Goal: Contribute content: Contribute content

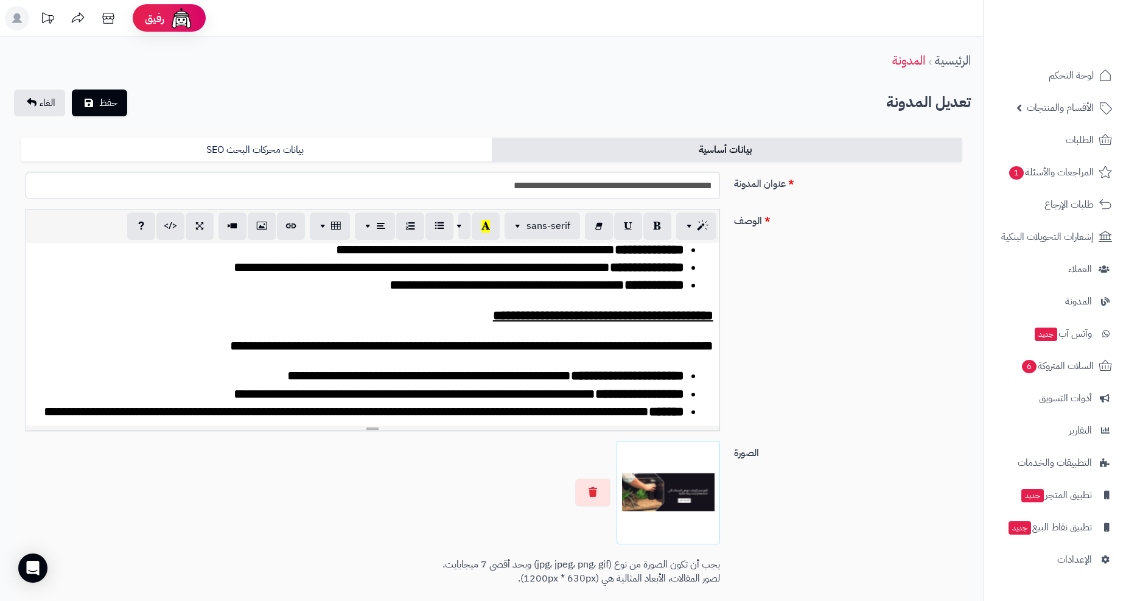
scroll to position [3151, 0]
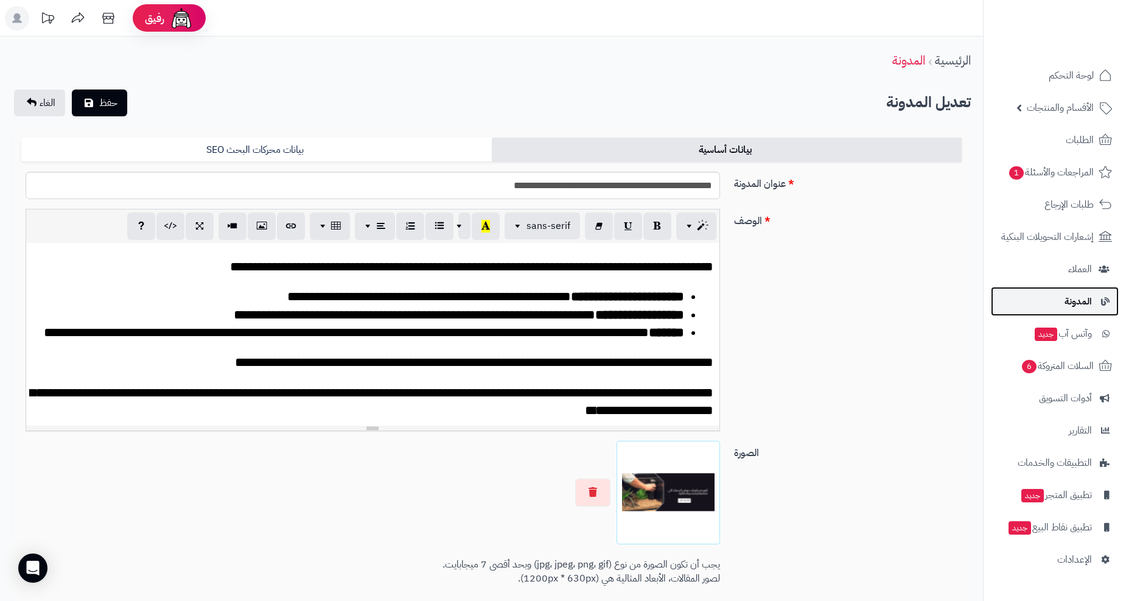
click at [1075, 305] on span "المدونة" at bounding box center [1077, 301] width 27 height 17
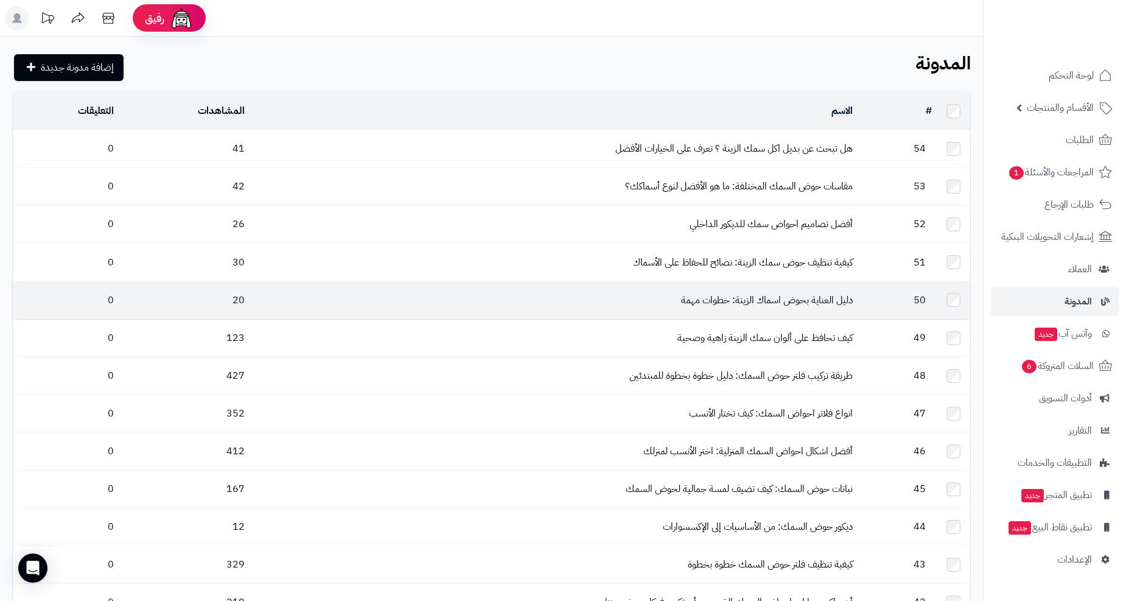
click at [739, 281] on td "دليل العناية بحوض اسماك الزينة: خطوات مهمة" at bounding box center [554, 299] width 608 height 37
click at [738, 293] on link "دليل العناية بحوض اسماك الزينة: خطوات مهمة" at bounding box center [767, 300] width 172 height 15
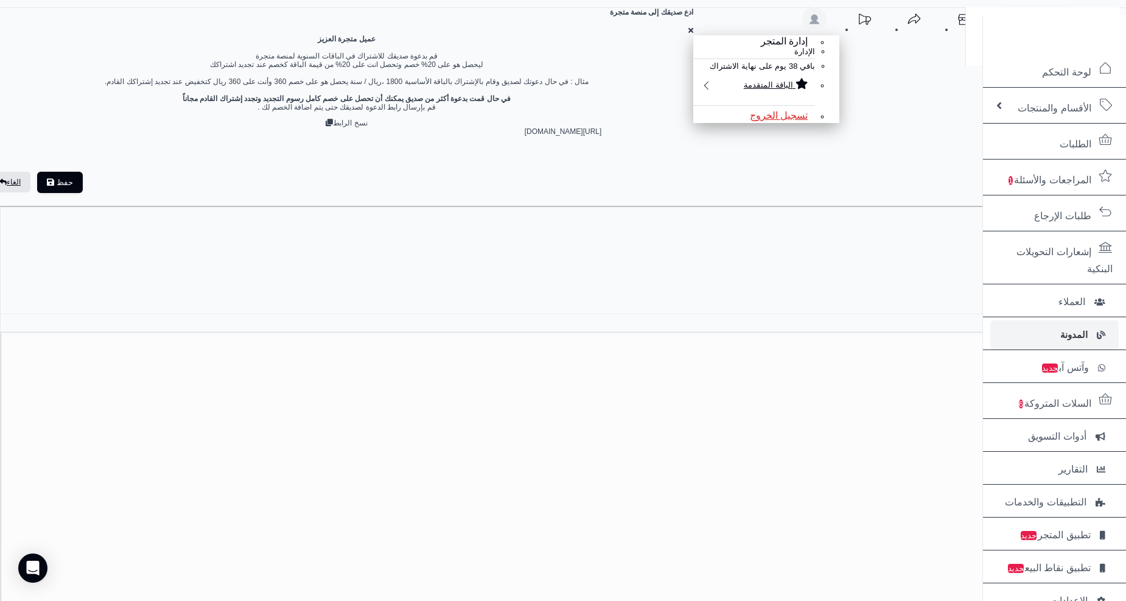
scroll to position [191, 0]
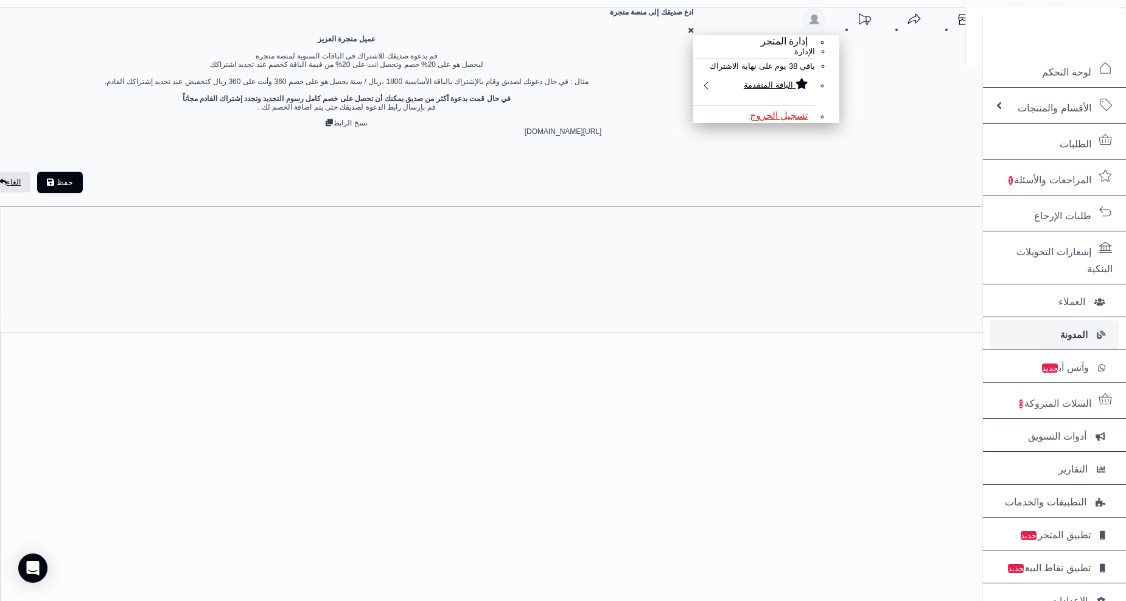
click at [1000, 563] on button "IBM Plex Sans Arabic" at bounding box center [1054, 574] width 108 height 22
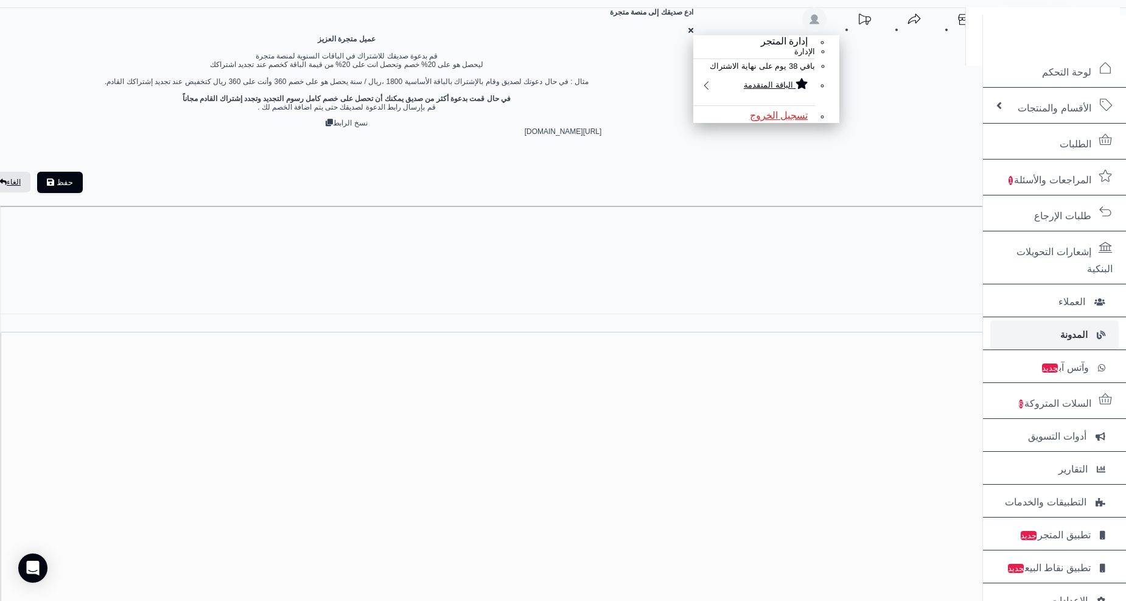
scroll to position [203, 0]
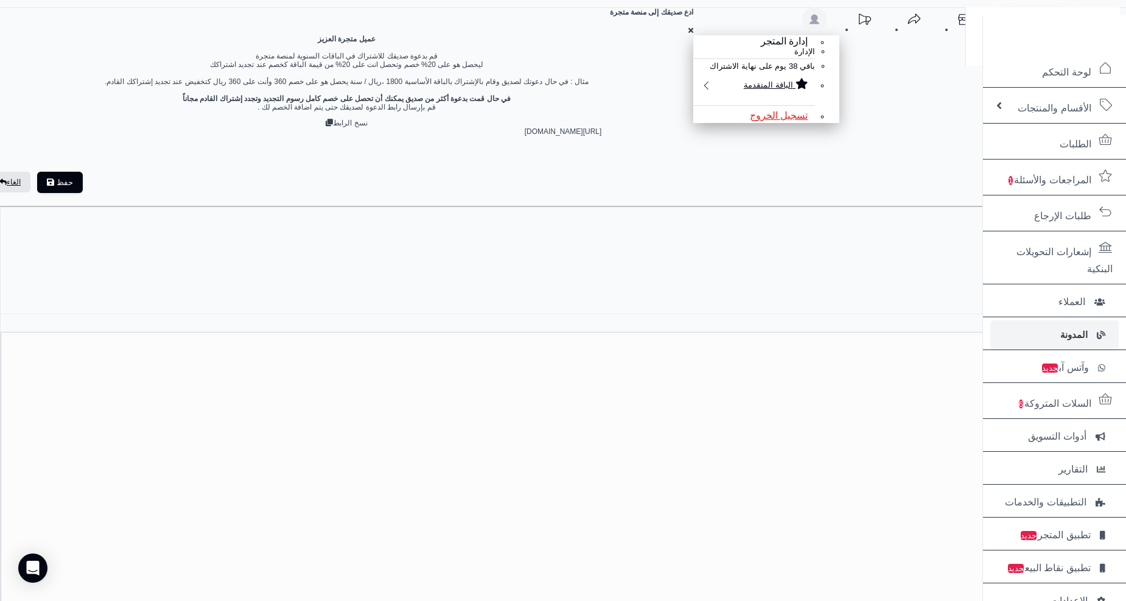
scroll to position [676, 0]
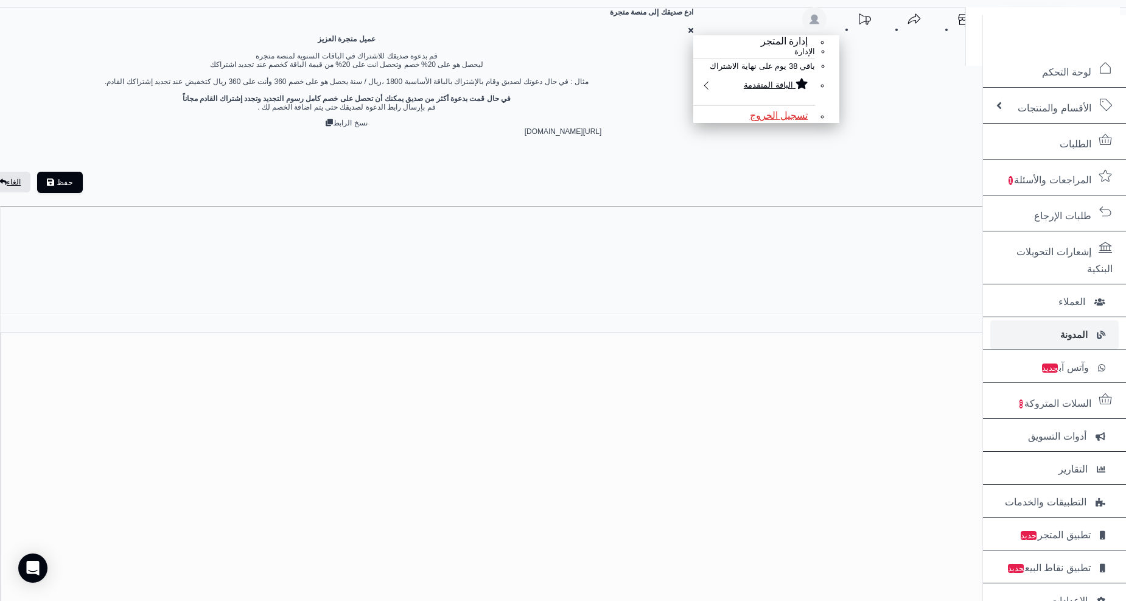
drag, startPoint x: 522, startPoint y: 321, endPoint x: 665, endPoint y: 338, distance: 144.0
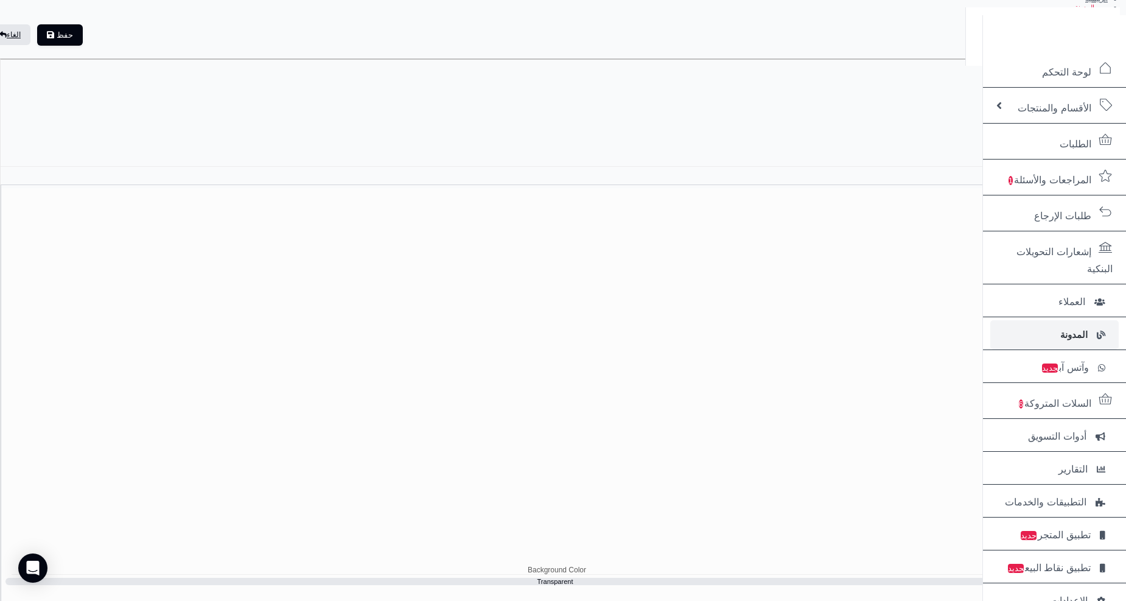
scroll to position [811, 0]
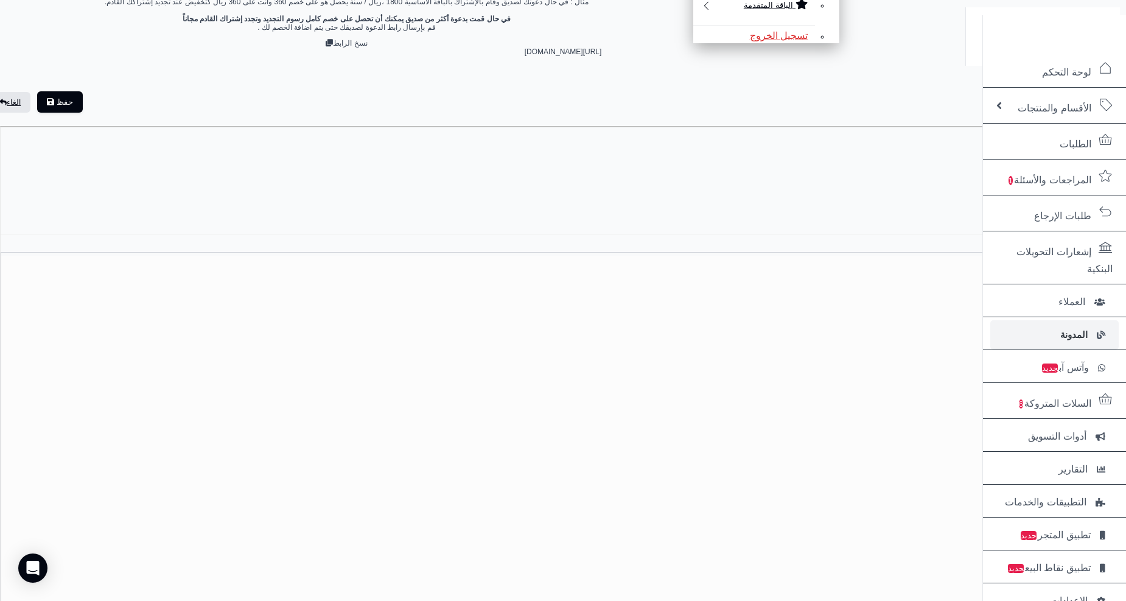
scroll to position [0, 0]
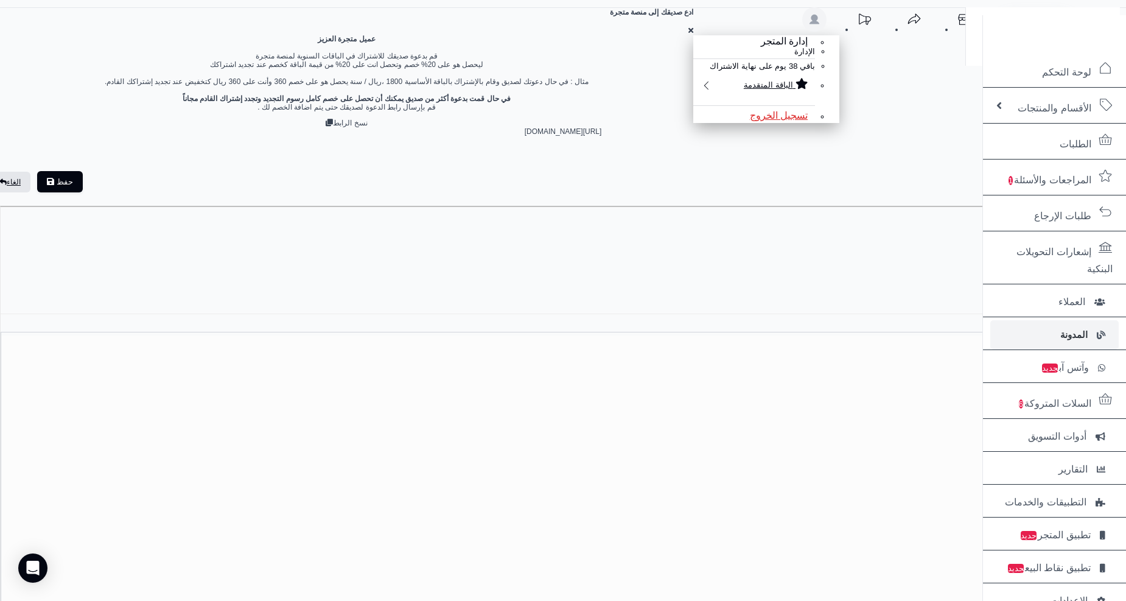
click at [83, 171] on button "حفظ" at bounding box center [60, 181] width 46 height 21
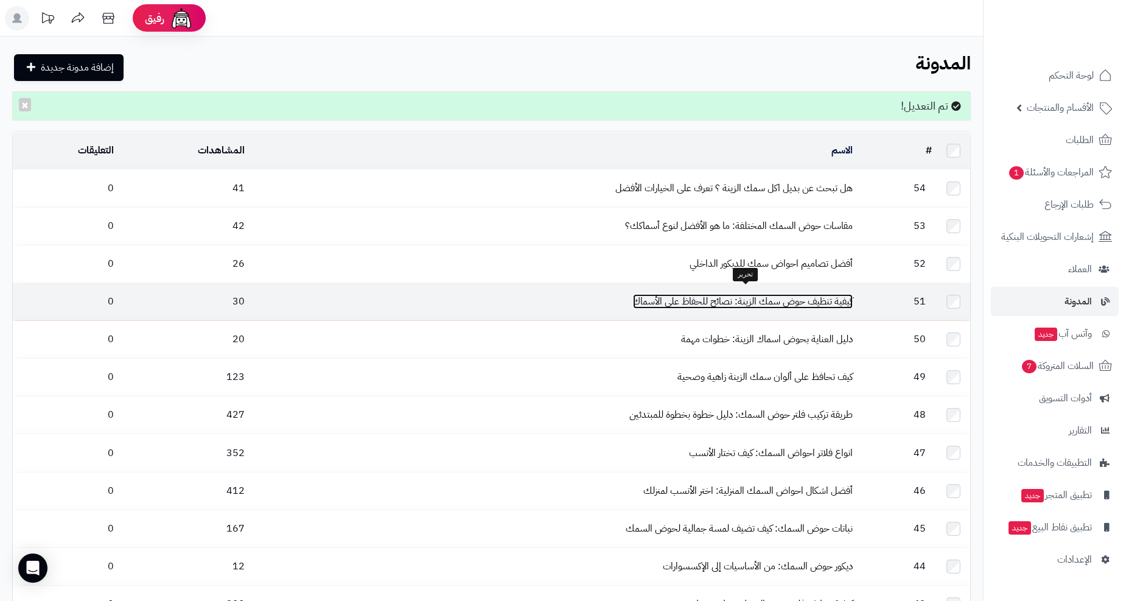
click at [763, 295] on link "كيفية تنظيف حوض سمك الزينة: نصائح للحفاظ على الأسماك" at bounding box center [743, 301] width 220 height 15
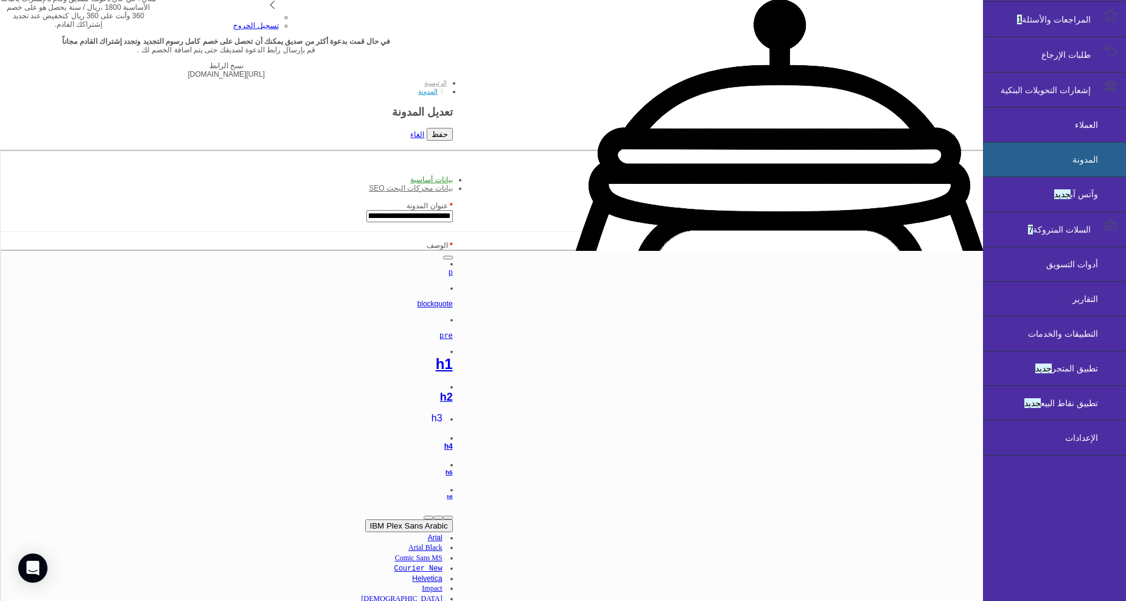
scroll to position [135, 0]
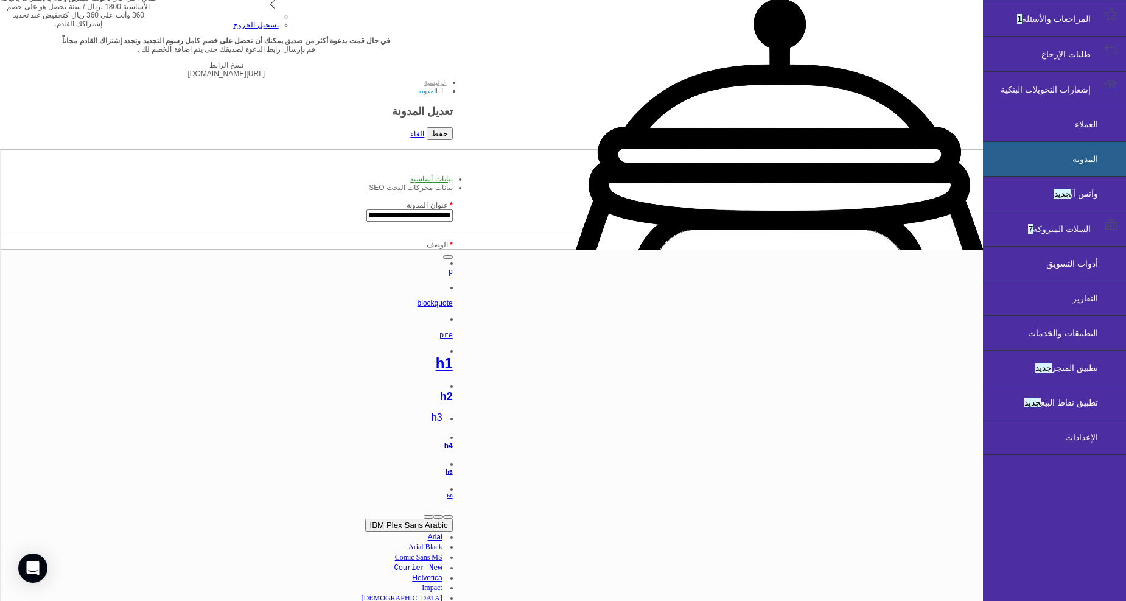
scroll to position [676, 0]
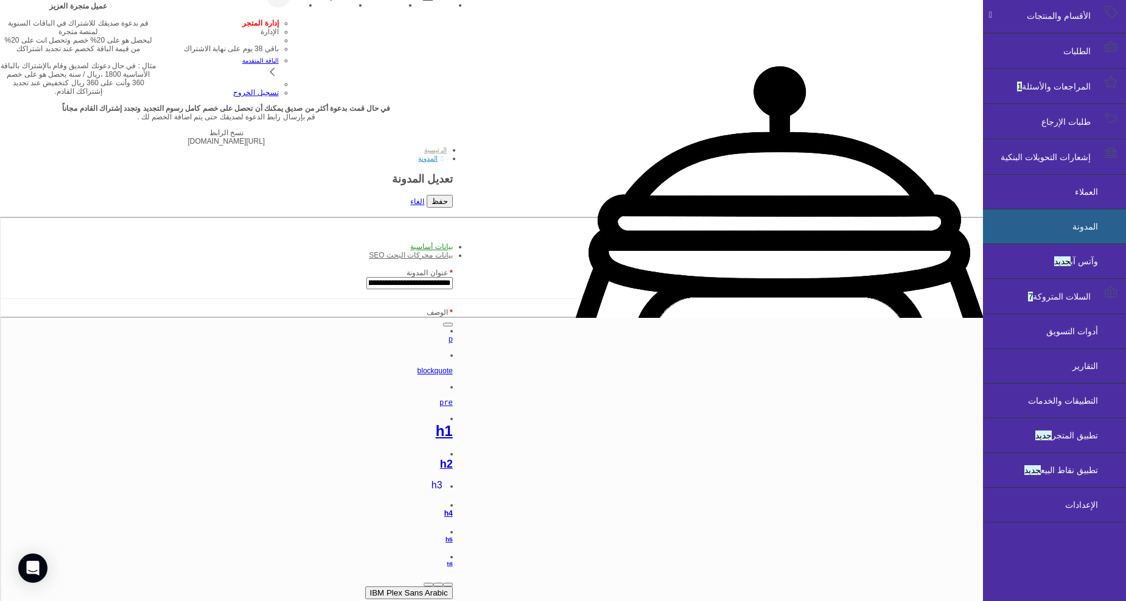
drag, startPoint x: 382, startPoint y: 311, endPoint x: 378, endPoint y: 320, distance: 10.1
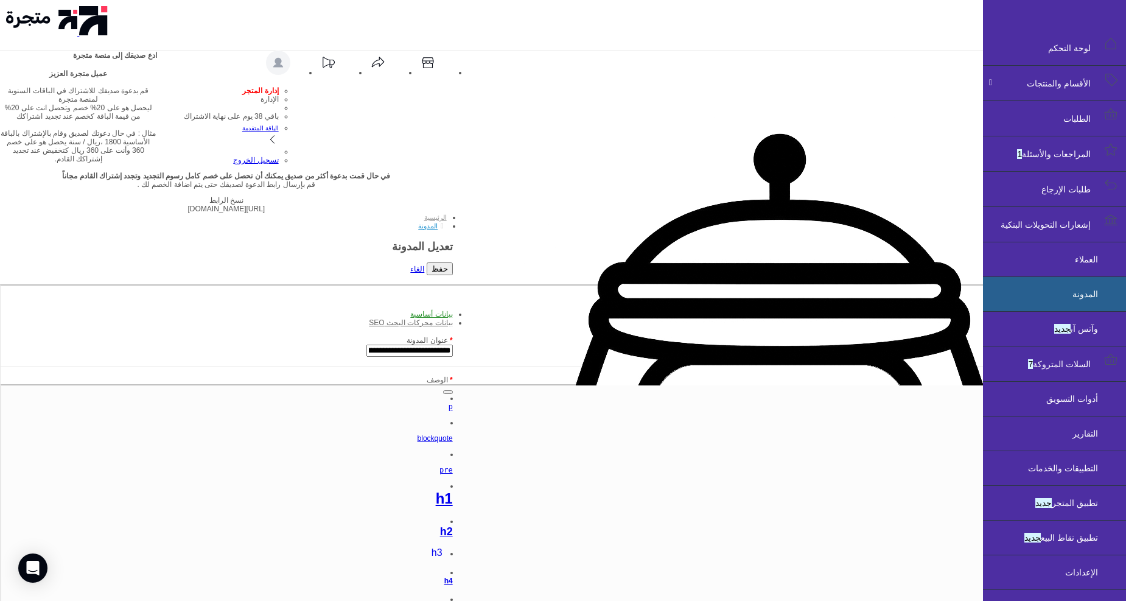
scroll to position [2569, 0]
click at [432, 264] on icon "submit" at bounding box center [432, 268] width 0 height 9
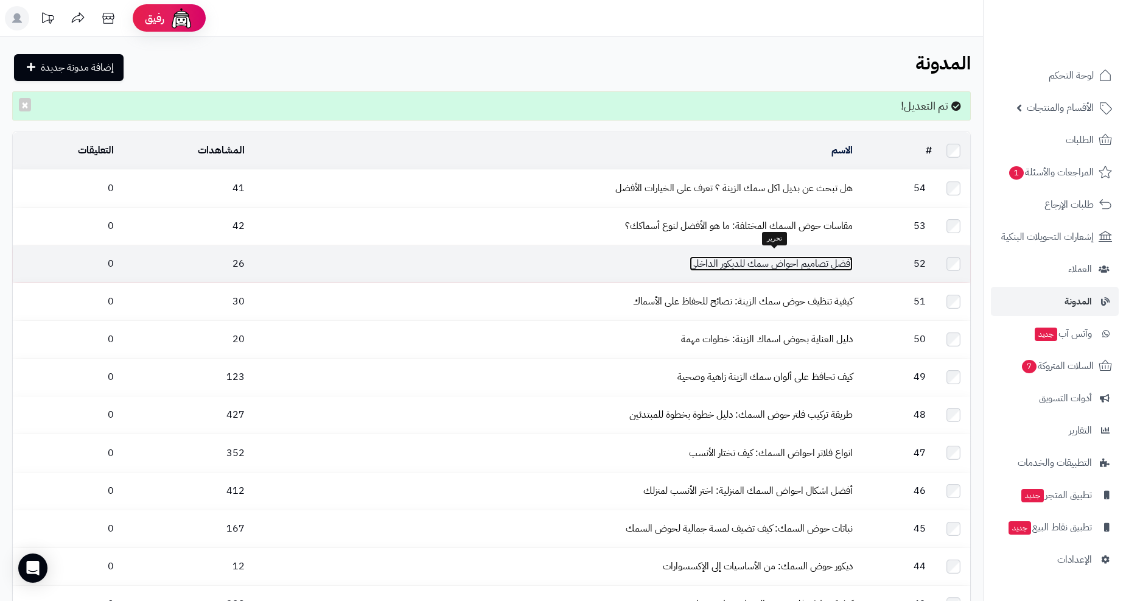
click at [759, 263] on link "أفضل تصاميم احواض سمك للديكور الداخلي" at bounding box center [771, 263] width 163 height 15
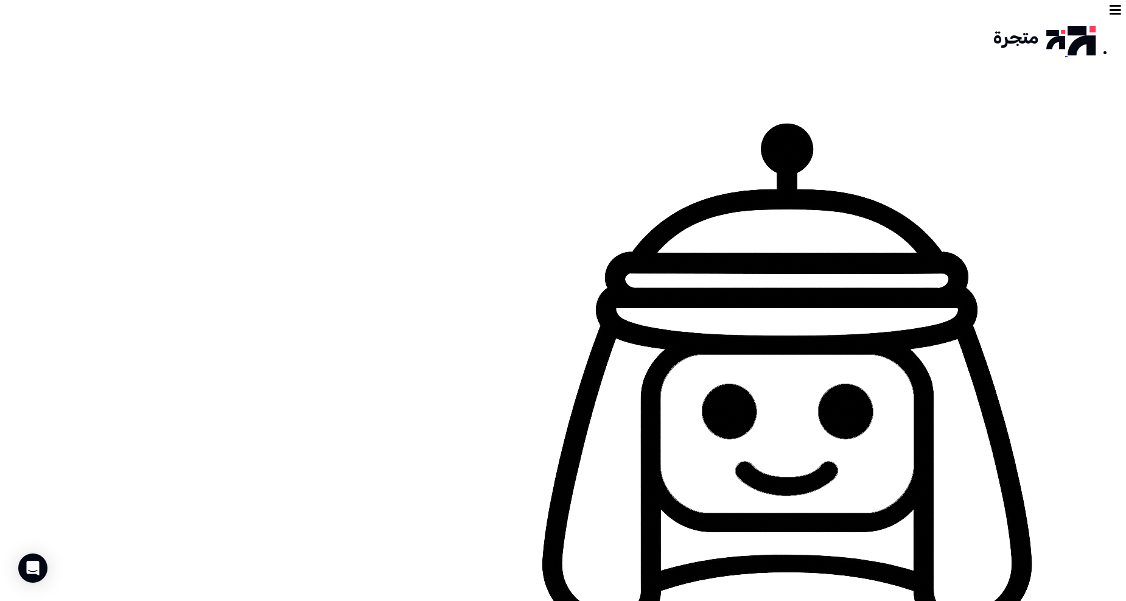
drag, startPoint x: 557, startPoint y: 354, endPoint x: 537, endPoint y: 356, distance: 20.8
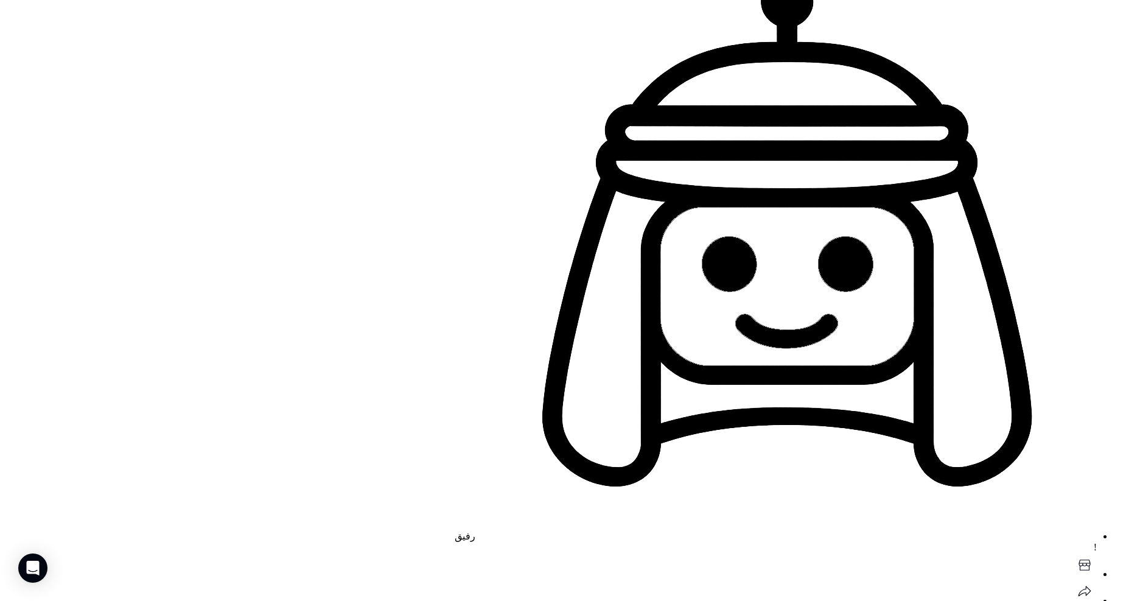
scroll to position [1014, 0]
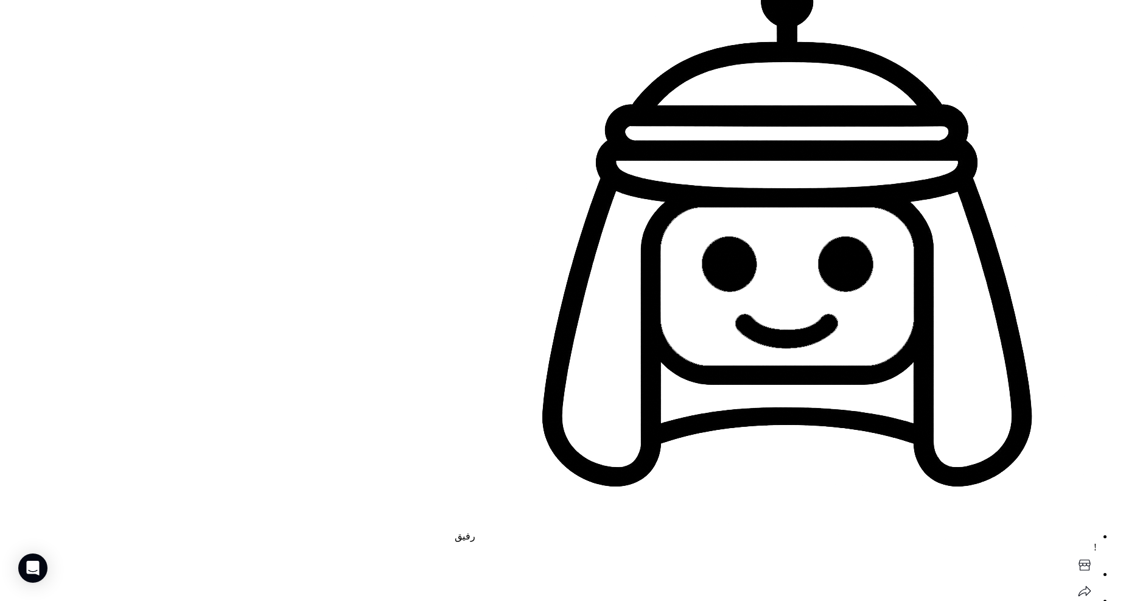
scroll to position [2096, 0]
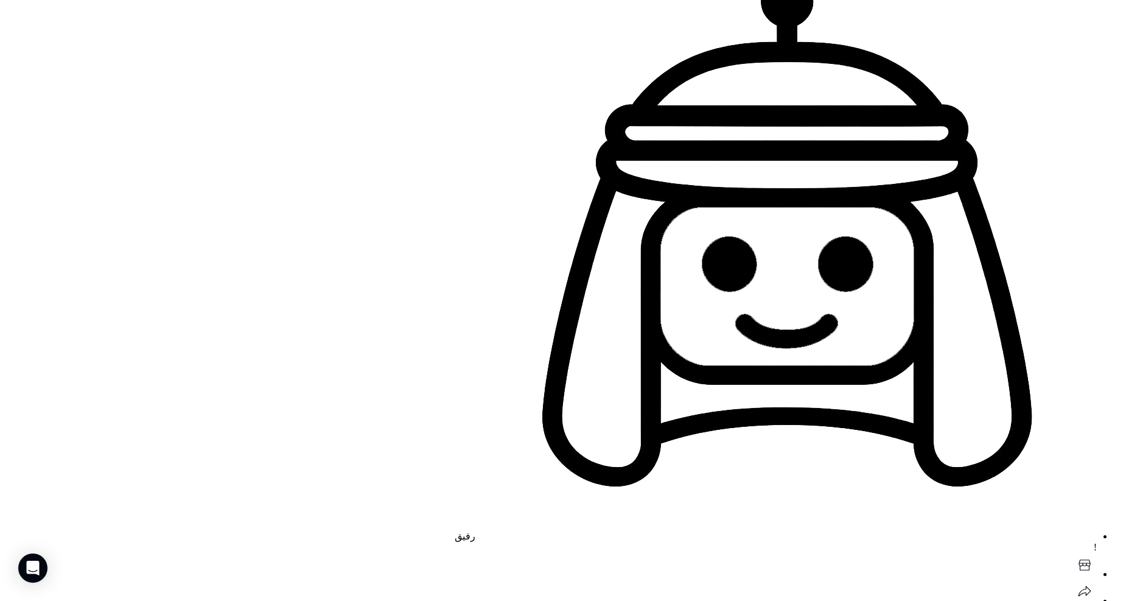
scroll to position [2299, 0]
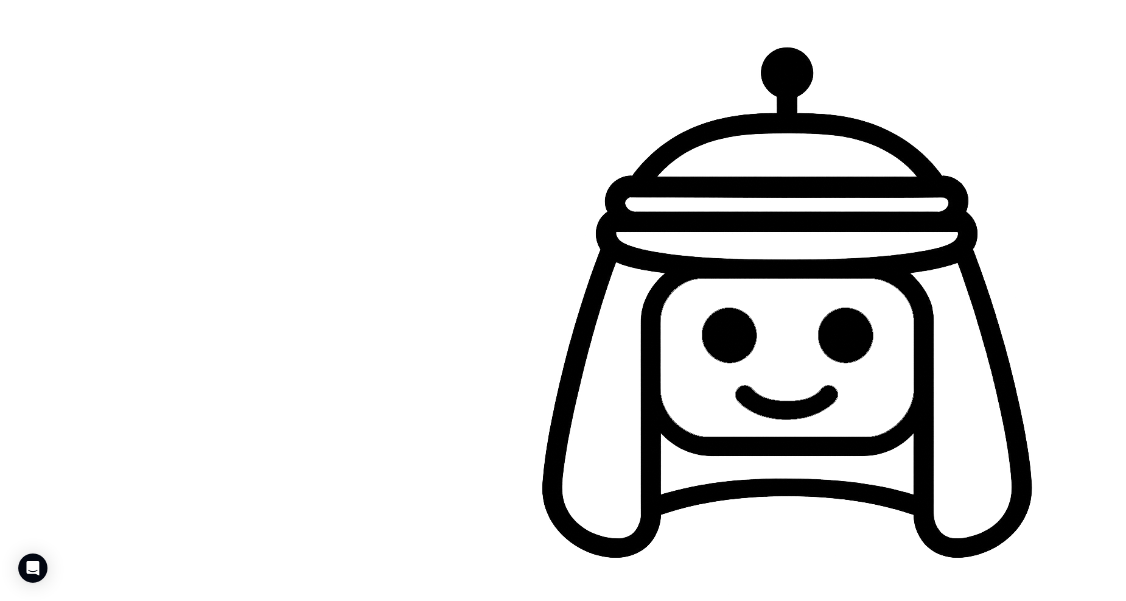
scroll to position [0, 0]
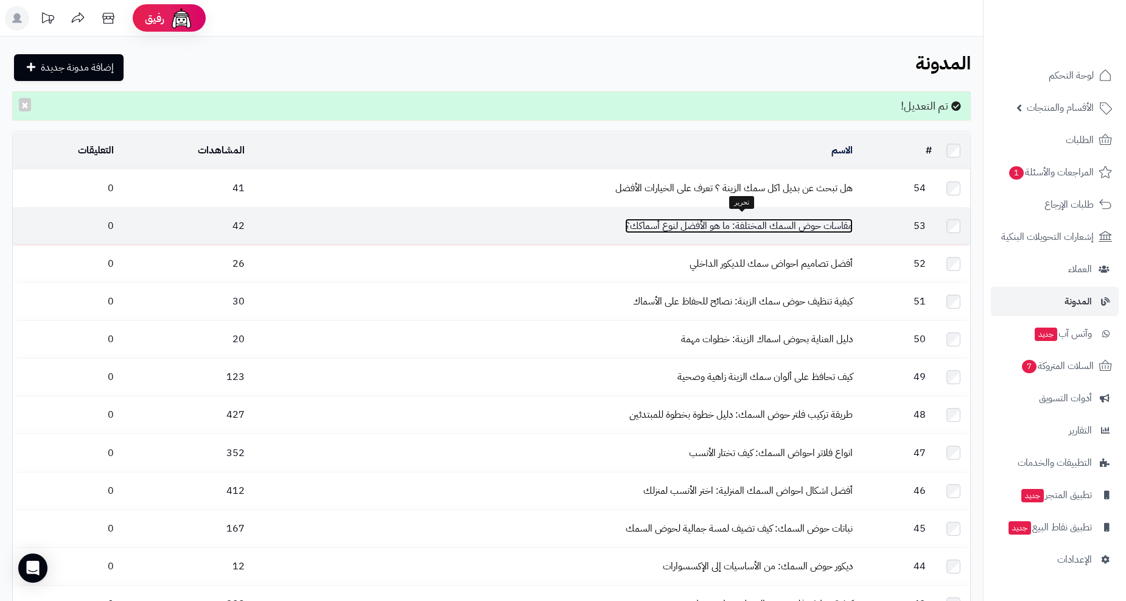
click at [823, 222] on link "مقاسات حوض السمك المختلفة: ما هو الأفضل لنوع أسماكك؟" at bounding box center [739, 225] width 228 height 15
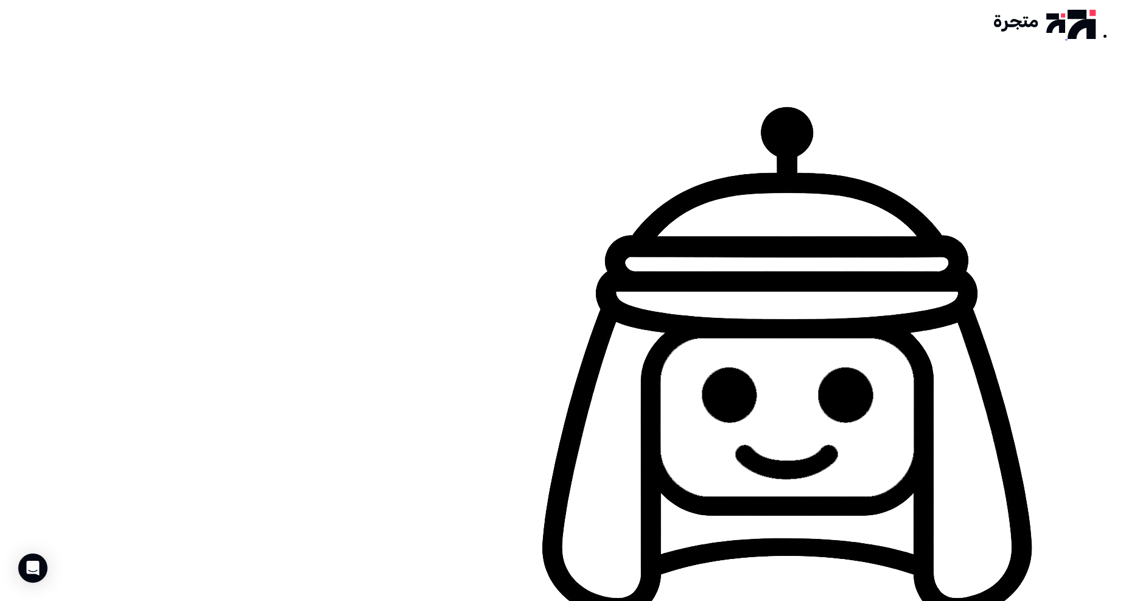
scroll to position [378, 0]
paste div
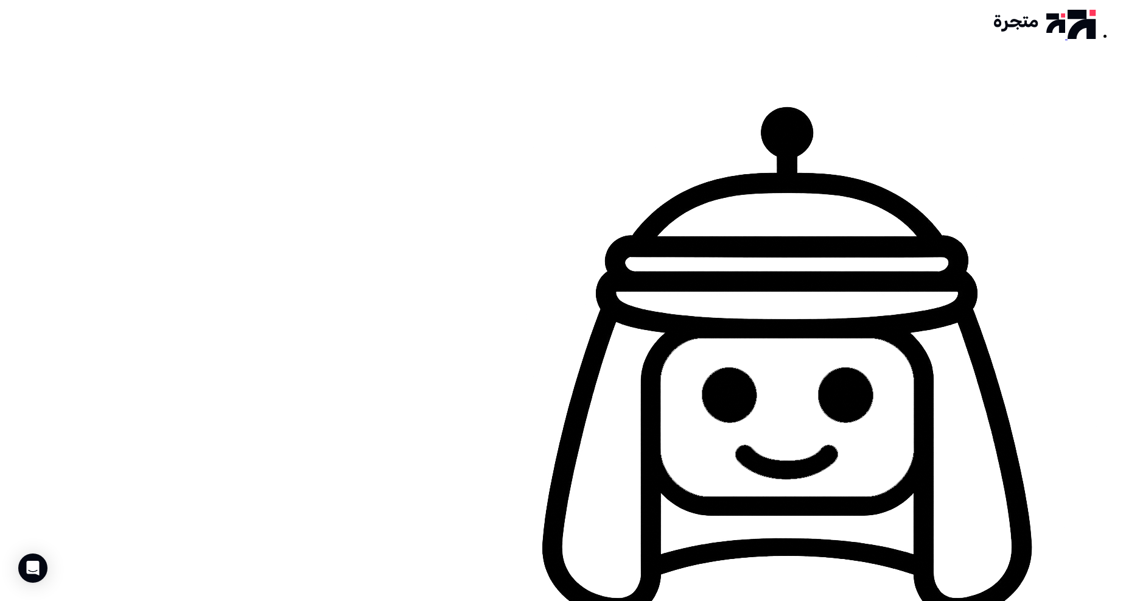
scroll to position [879, 0]
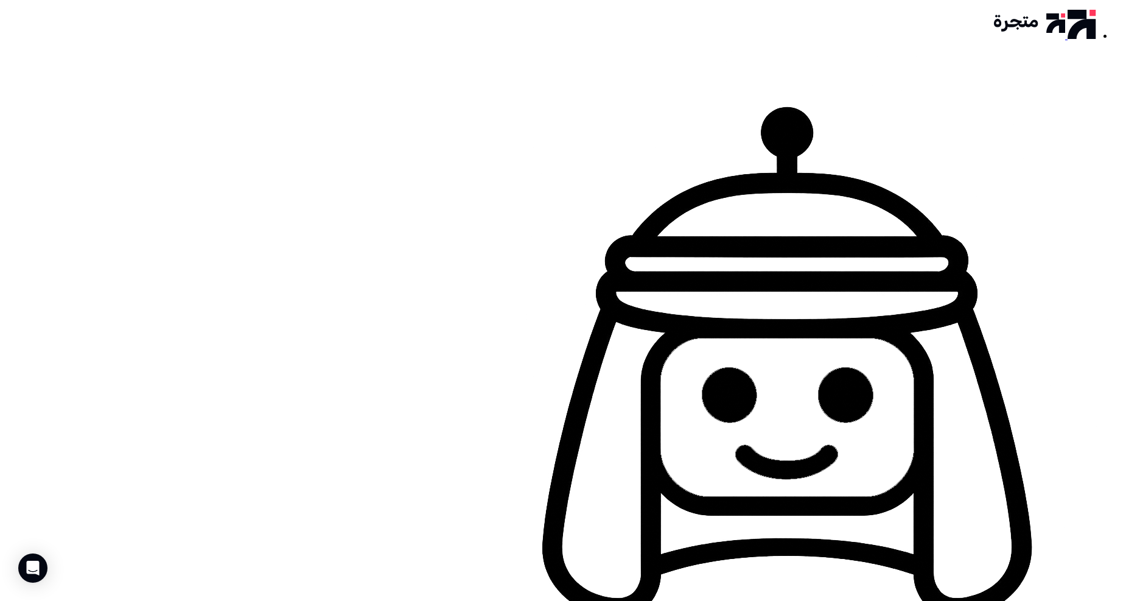
scroll to position [1690, 0]
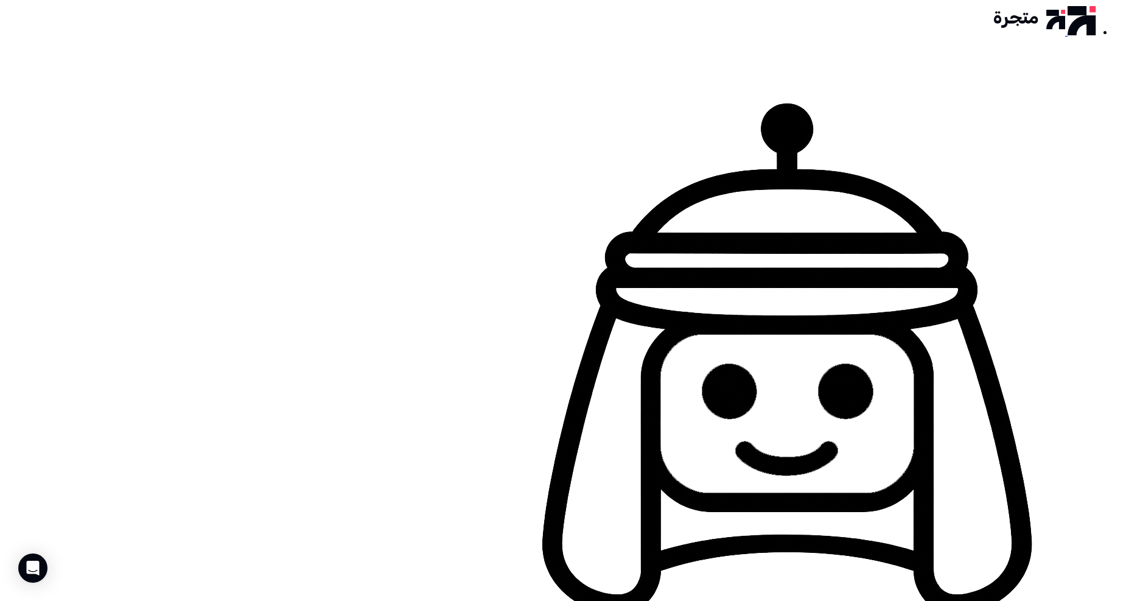
scroll to position [0, 0]
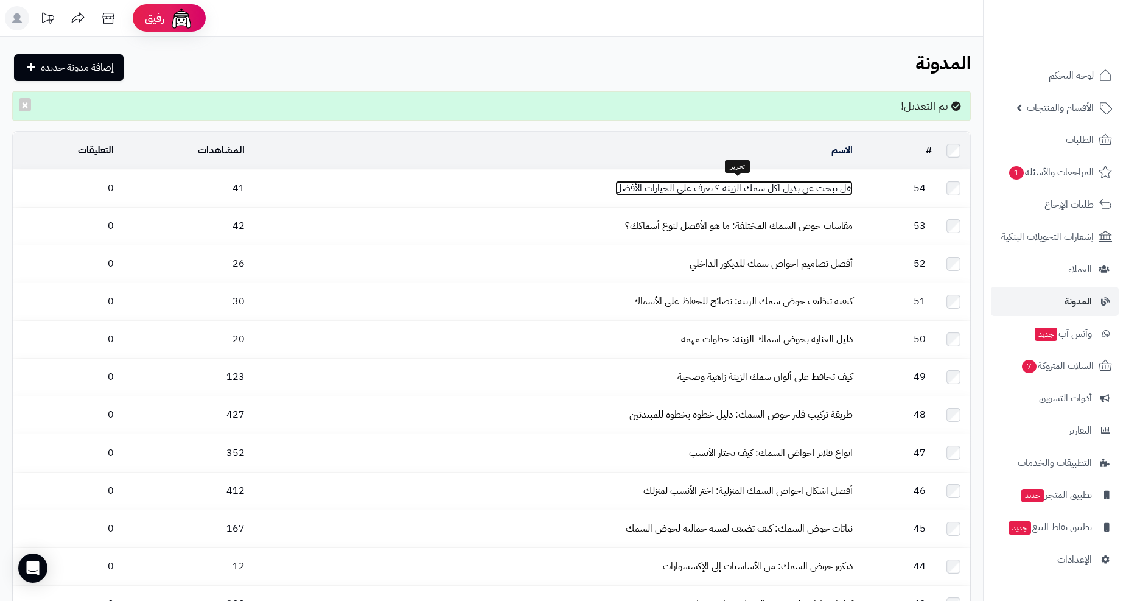
click at [733, 186] on link "هل تبحث عن بديل اكل سمك الزينة ؟ تعرف على الخيارات الأفضل" at bounding box center [733, 188] width 237 height 15
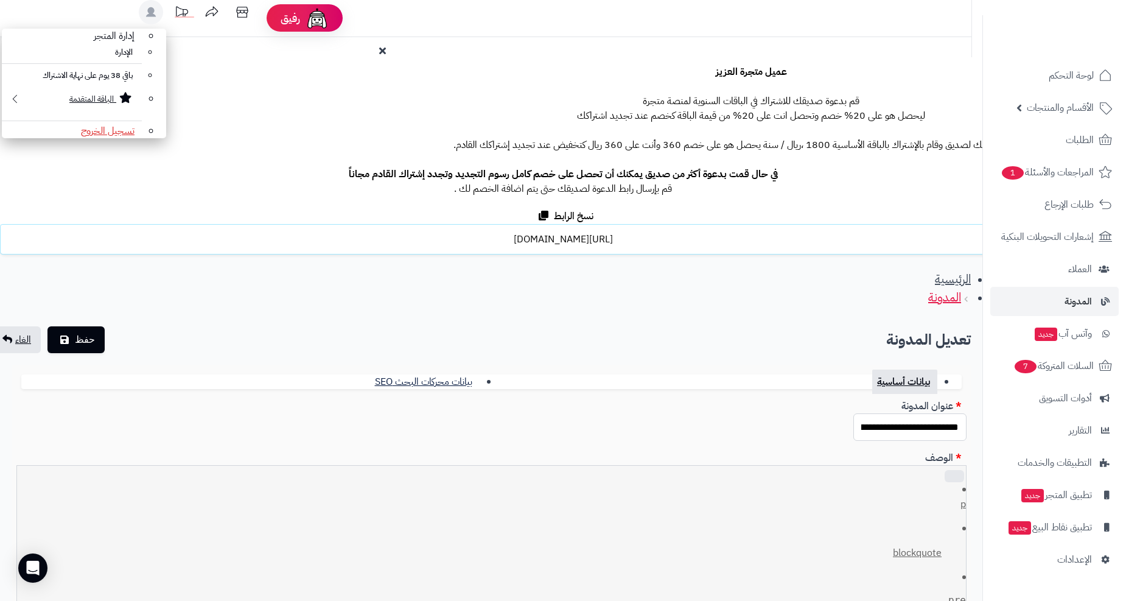
scroll to position [1690, 0]
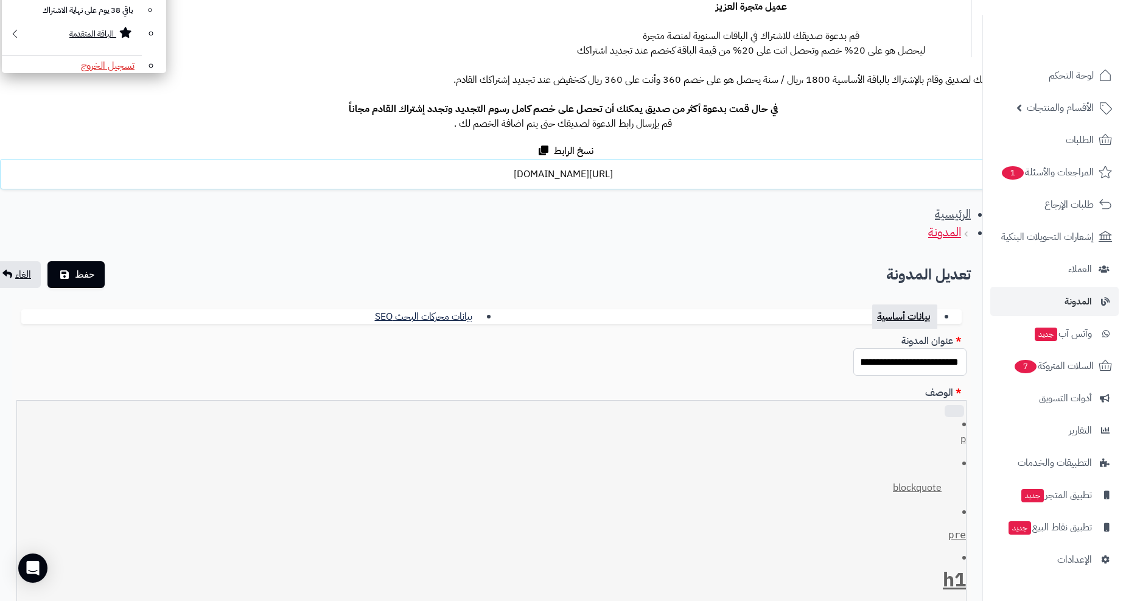
scroll to position [0, 0]
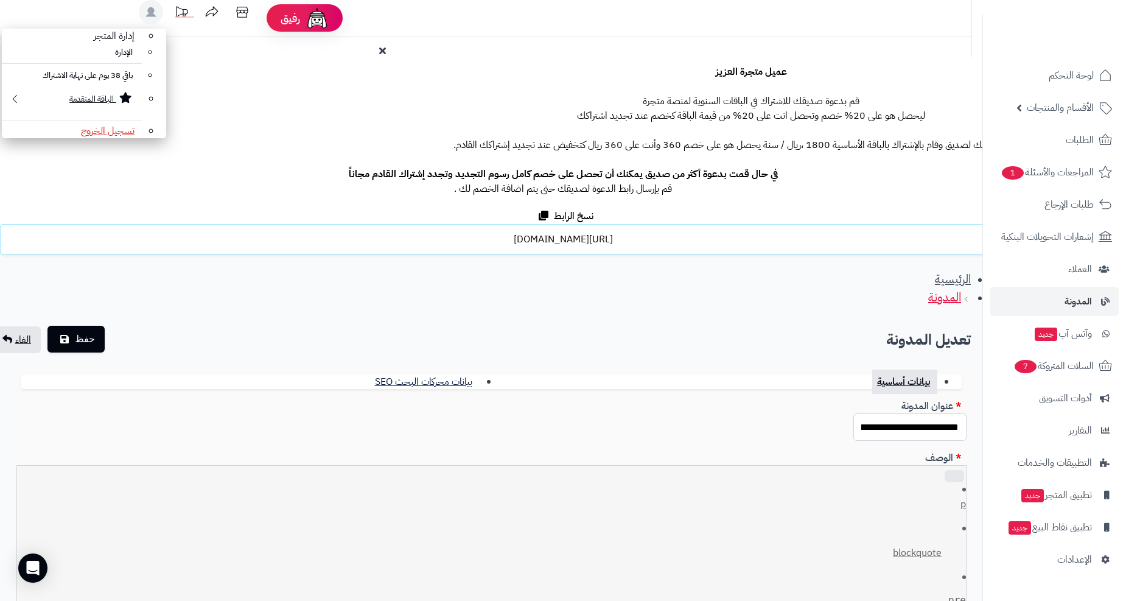
click at [95, 332] on span "حفظ" at bounding box center [85, 339] width 20 height 15
